Goal: Task Accomplishment & Management: Manage account settings

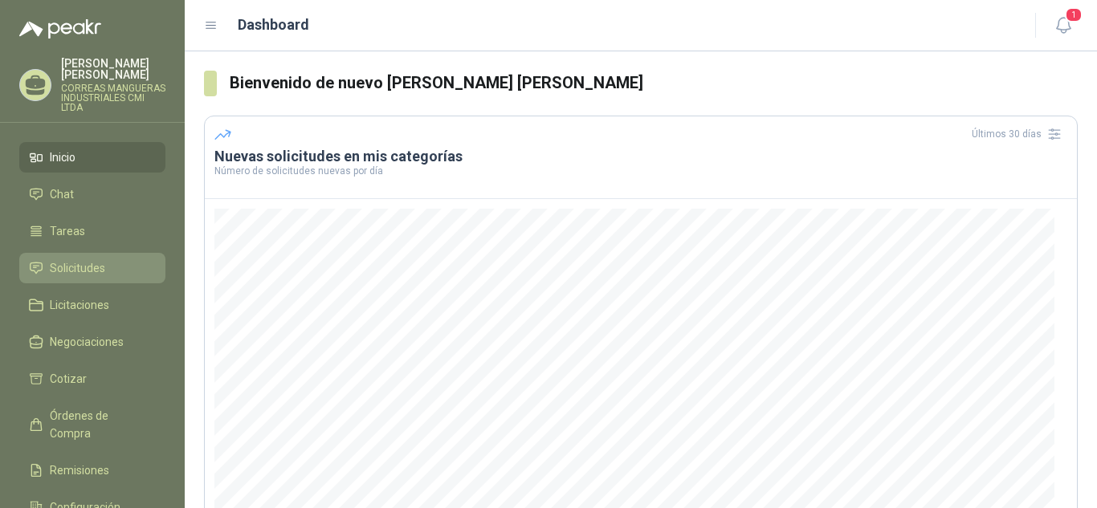
click at [71, 267] on span "Solicitudes" at bounding box center [77, 268] width 55 height 18
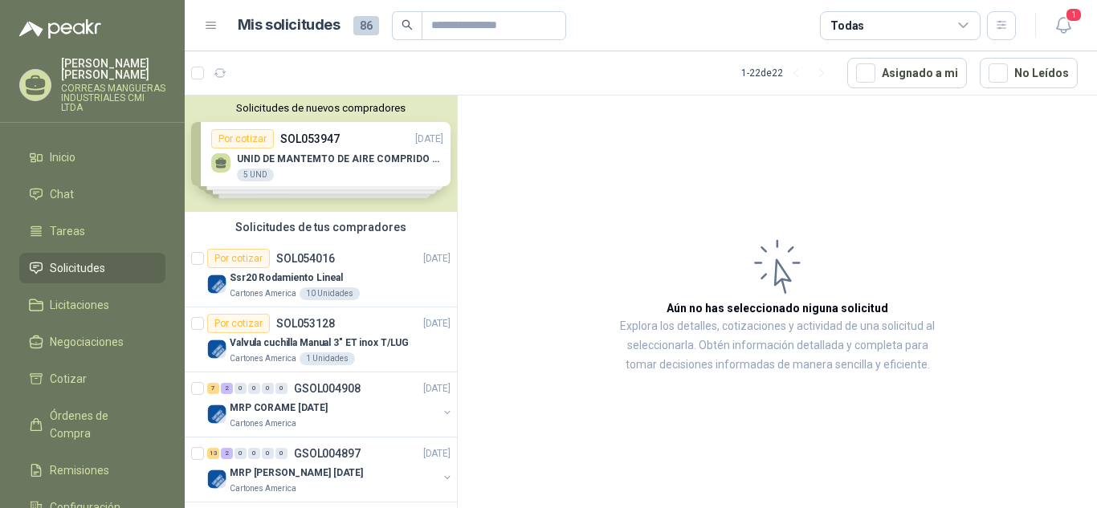
click at [370, 161] on div "Solicitudes de nuevos compradores Por cotizar SOL053947 [DATE] UNID DE MANTEMTO…" at bounding box center [321, 154] width 272 height 116
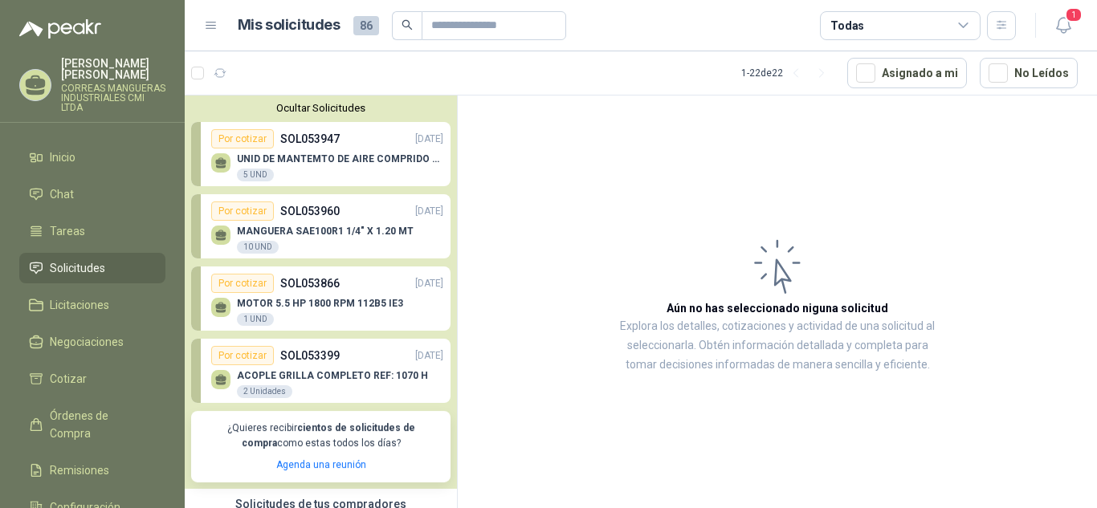
click at [257, 206] on div "Por cotizar" at bounding box center [242, 211] width 63 height 19
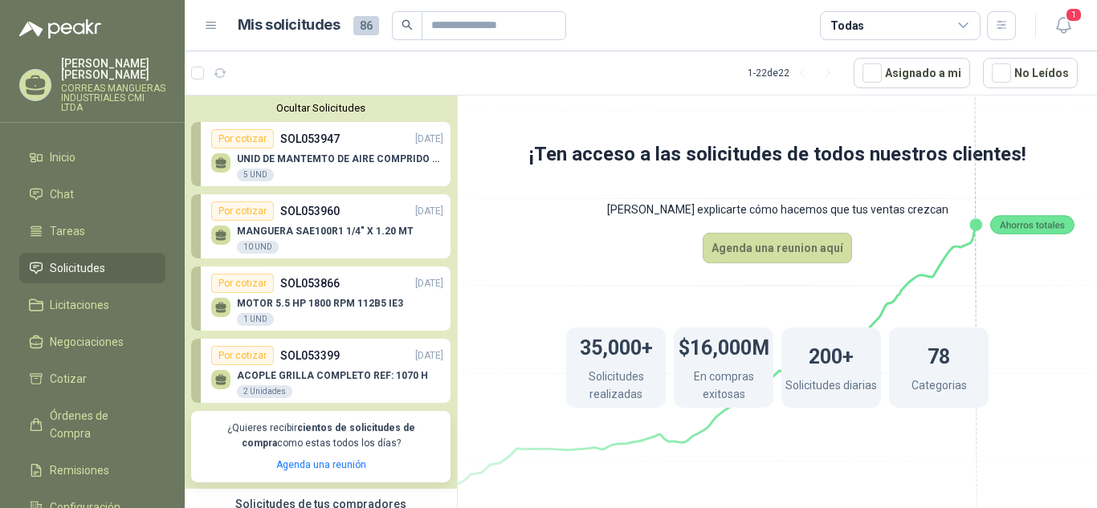
click at [313, 224] on div "MANGUERA SAE100R1 1/4" X 1.20 MT 10 UND" at bounding box center [327, 238] width 232 height 34
click at [267, 242] on div "10 UND" at bounding box center [258, 247] width 42 height 13
click at [218, 236] on icon at bounding box center [220, 233] width 11 height 7
click at [251, 216] on div "Por cotizar" at bounding box center [242, 211] width 63 height 19
click at [71, 380] on span "Cotizar" at bounding box center [68, 379] width 37 height 18
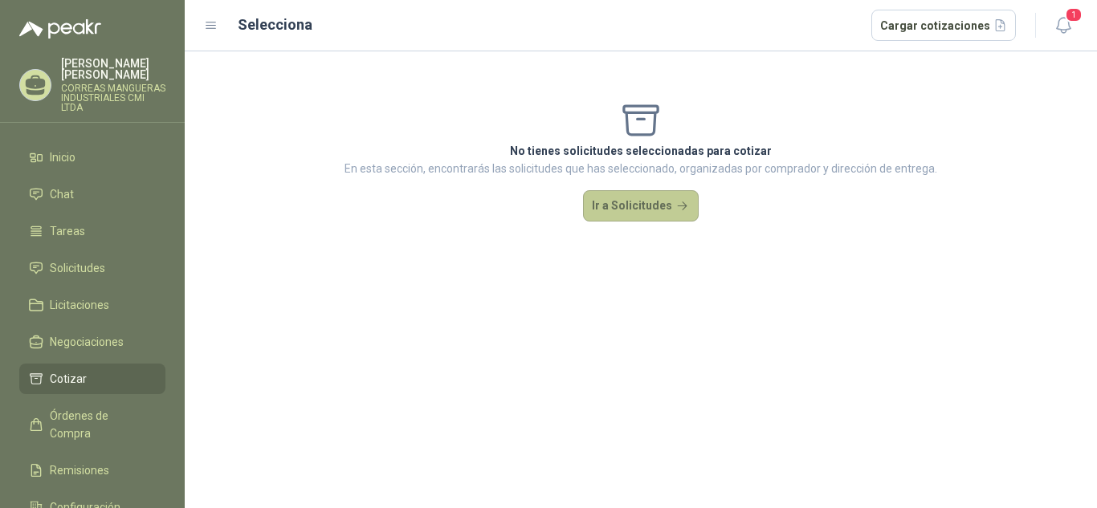
click at [636, 207] on button "Ir a Solicitudes" at bounding box center [641, 206] width 116 height 32
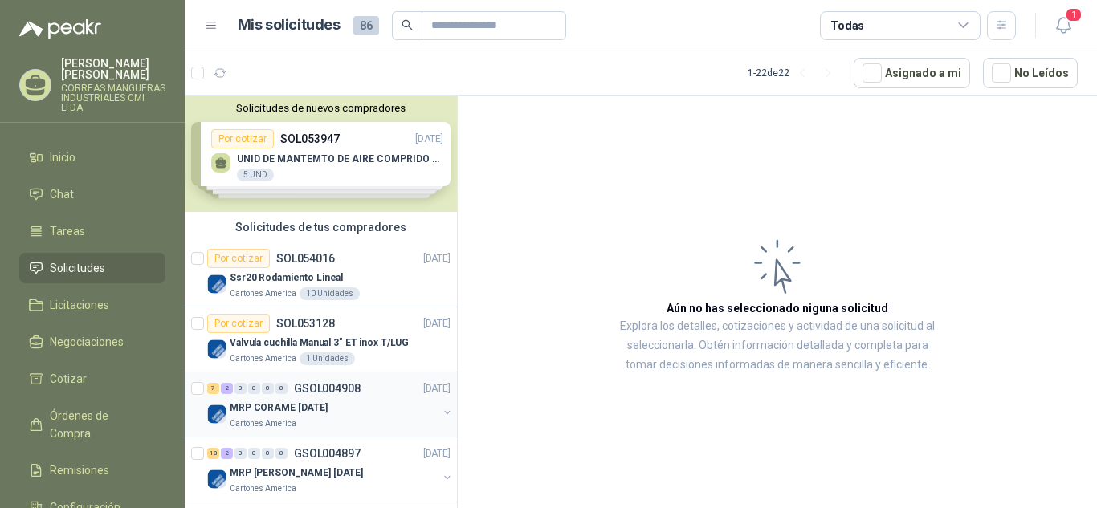
click at [367, 402] on div "MRP CORAME [DATE]" at bounding box center [334, 407] width 208 height 19
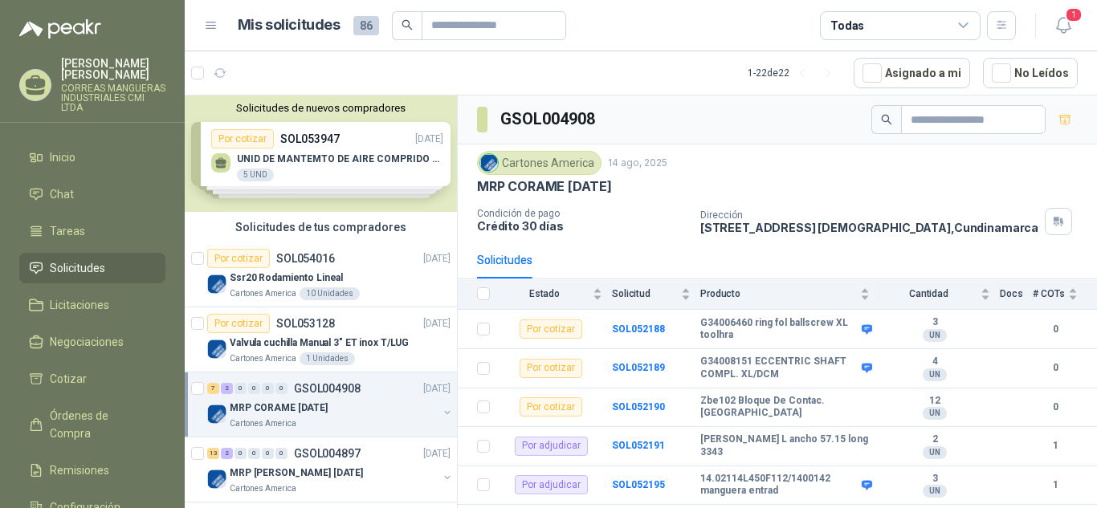
click at [367, 168] on div "Solicitudes de nuevos compradores Por cotizar SOL053947 [DATE] UNID DE MANTEMTO…" at bounding box center [321, 154] width 272 height 116
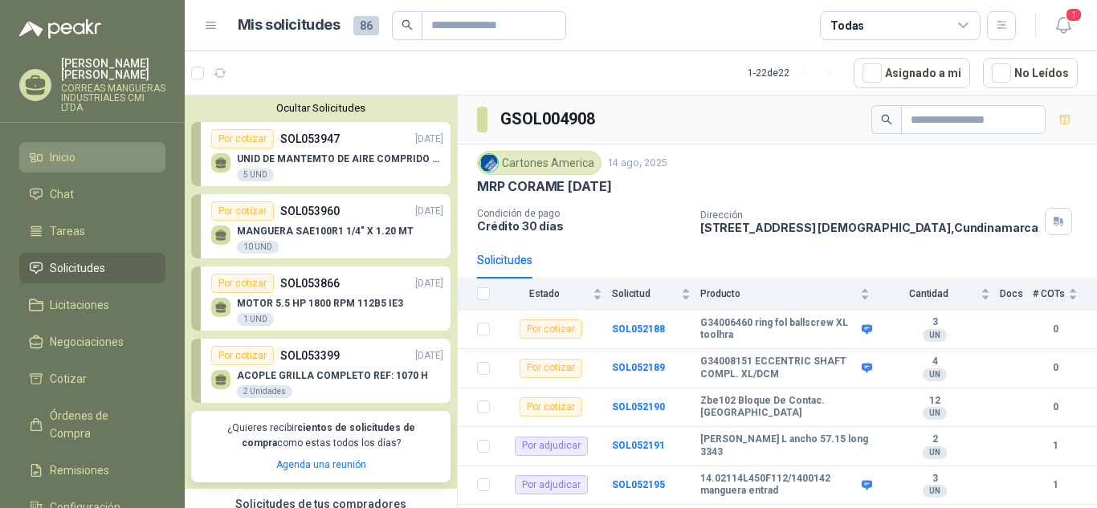
click at [66, 145] on link "Inicio" at bounding box center [92, 157] width 146 height 31
